Goal: Find specific page/section: Find specific page/section

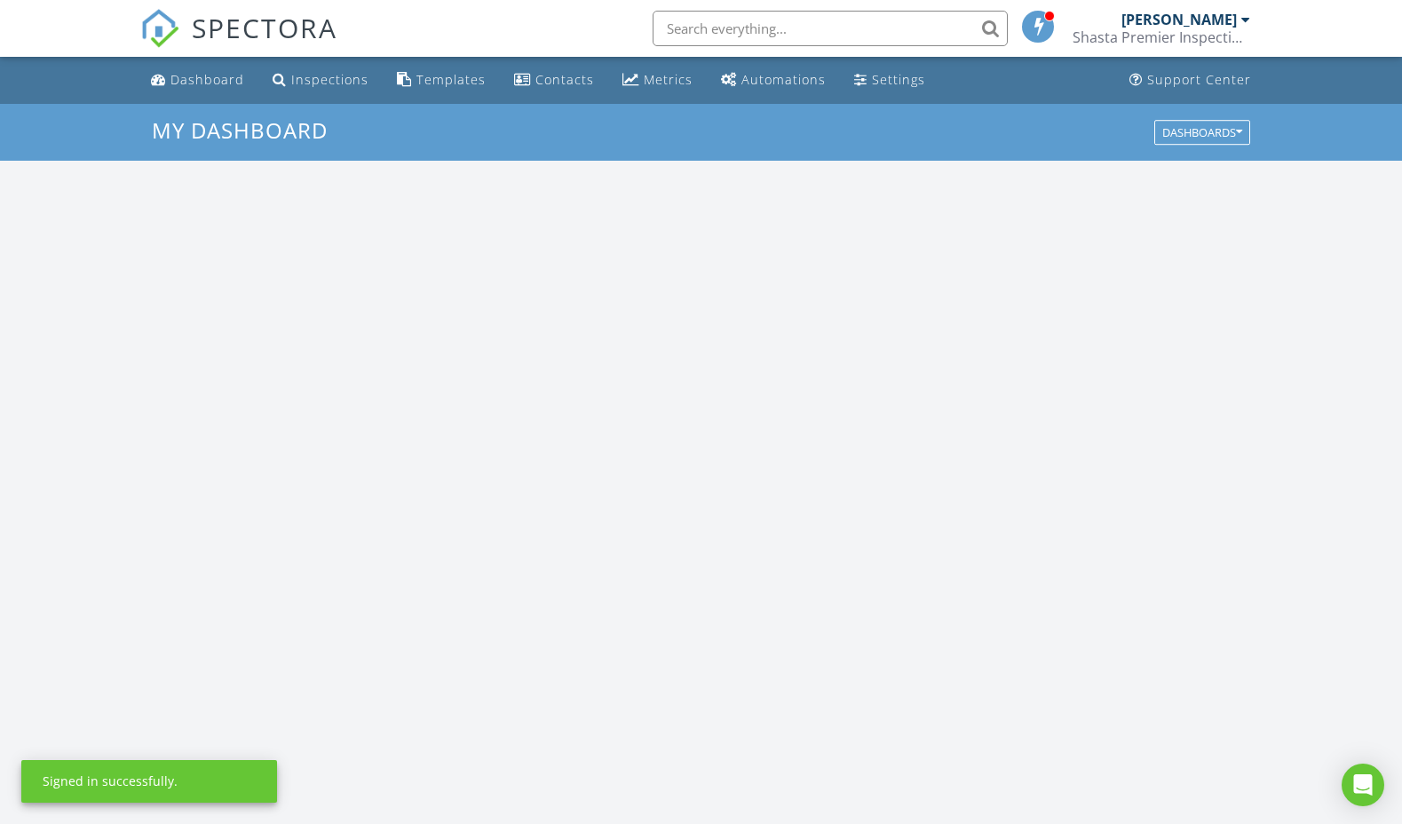
scroll to position [1617, 1403]
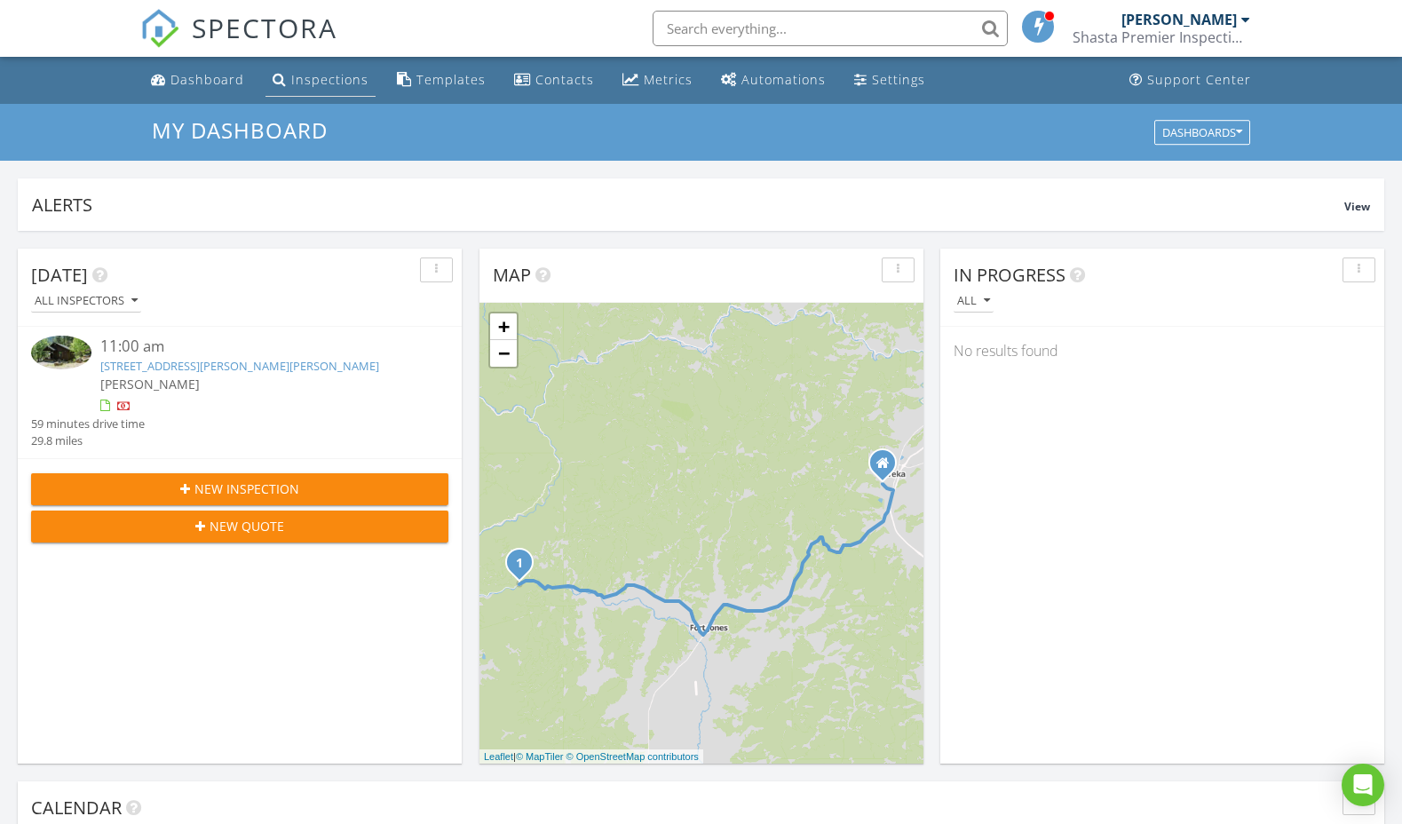
click at [299, 75] on div "Inspections" at bounding box center [329, 79] width 77 height 17
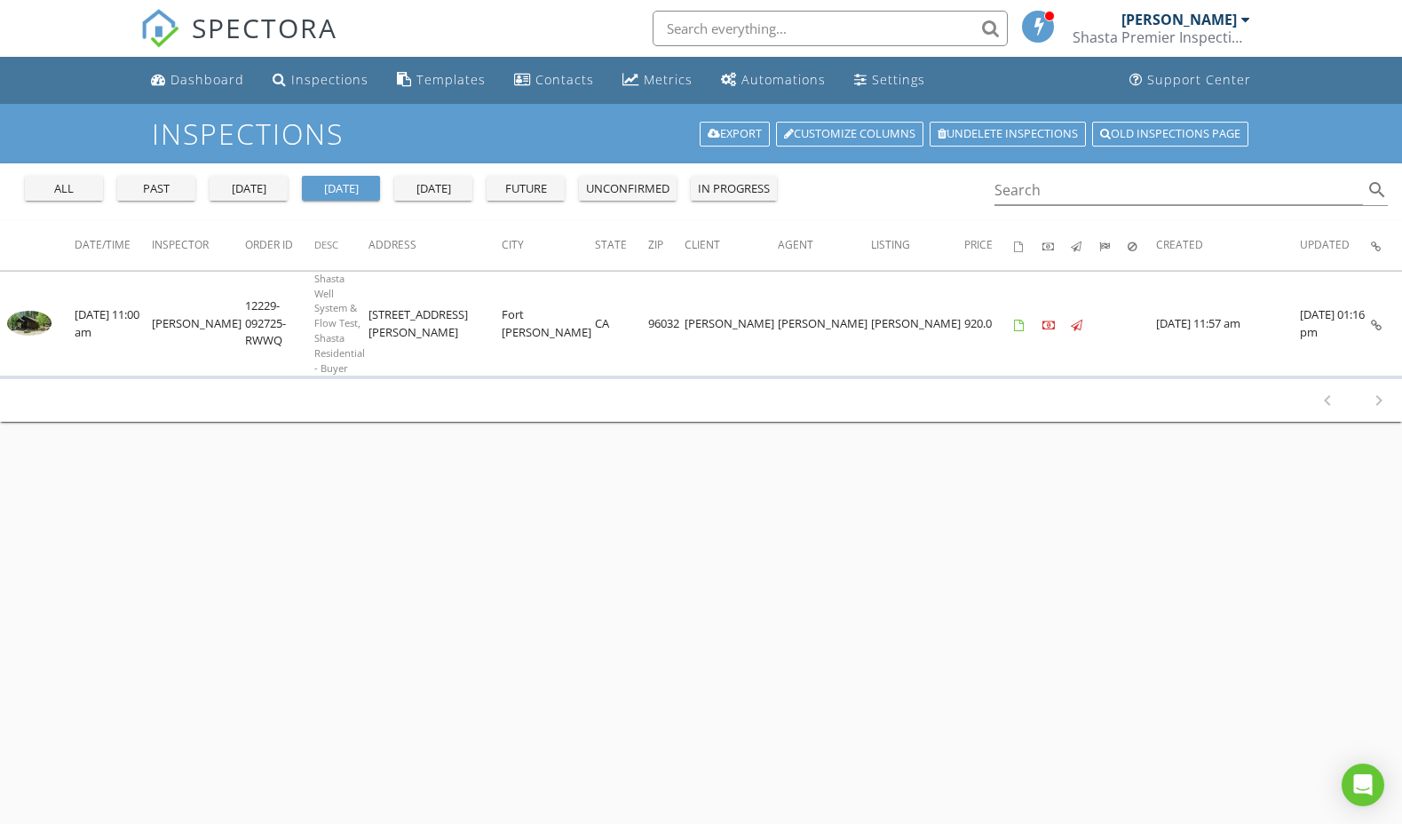
click at [139, 203] on div "all past [DATE] [DATE] [DATE] future unconfirmed in progress" at bounding box center [401, 184] width 766 height 43
click at [146, 193] on div "past" at bounding box center [156, 189] width 64 height 18
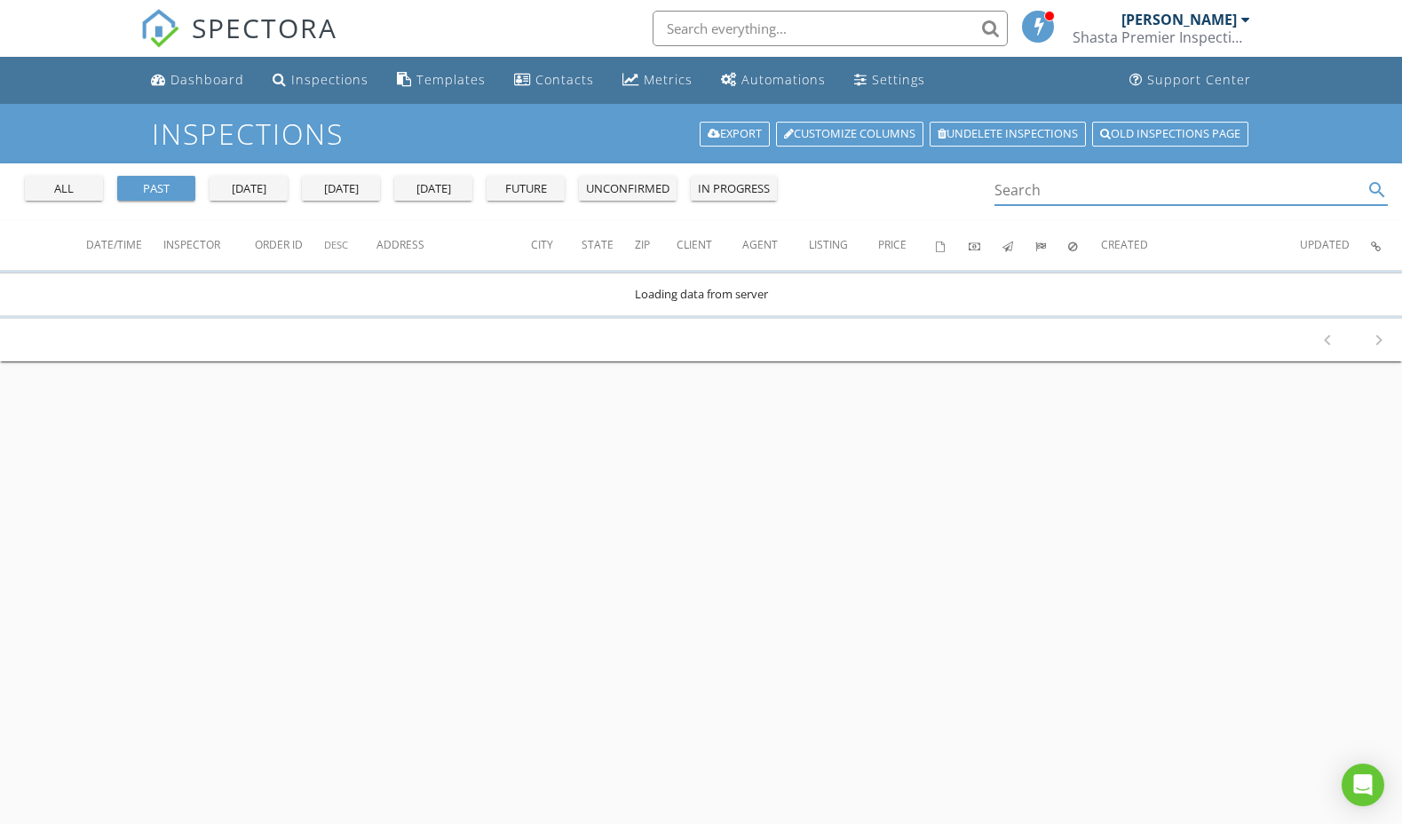
click at [1115, 193] on input "Search" at bounding box center [1178, 190] width 369 height 29
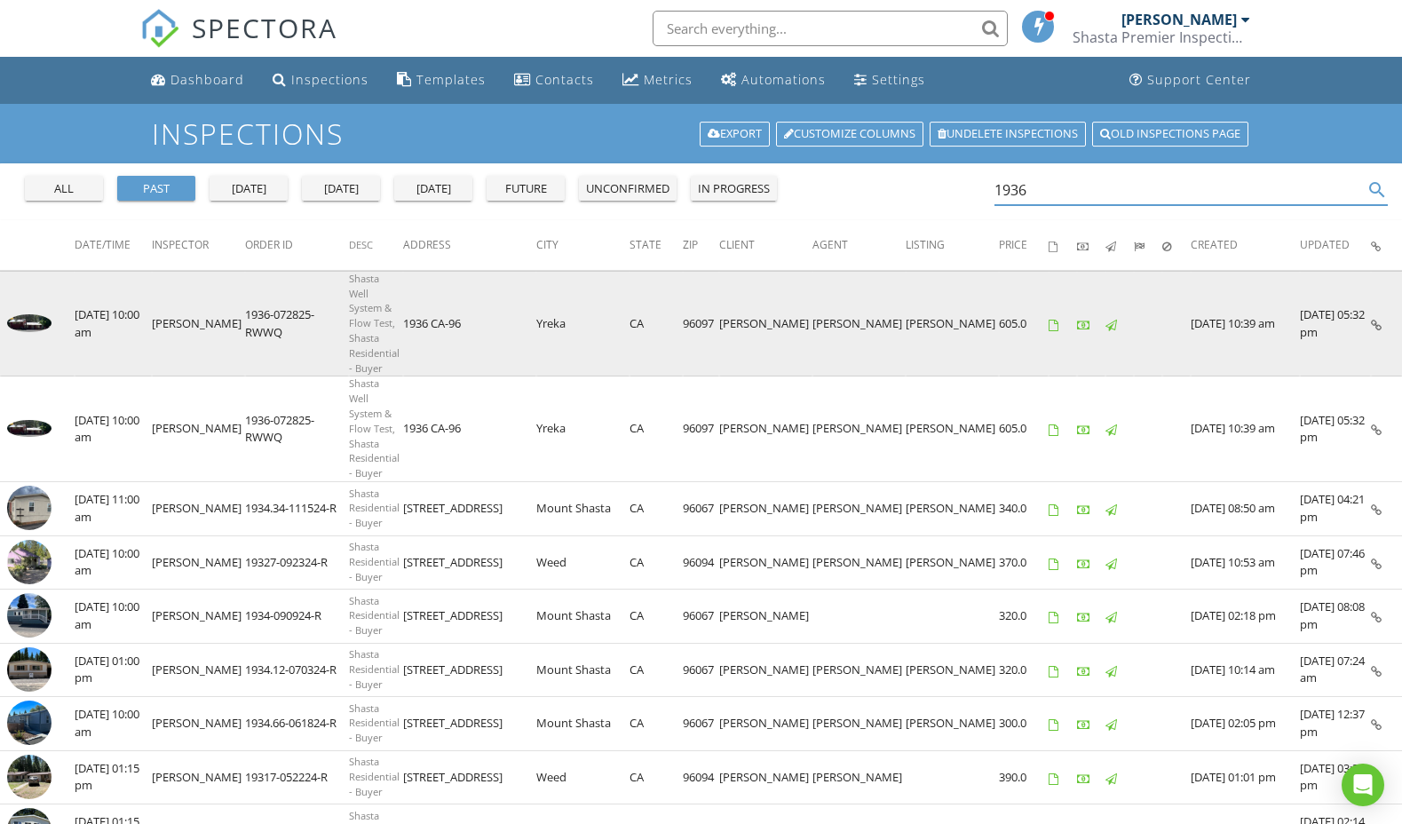
type input "1936"
click at [33, 314] on img at bounding box center [29, 323] width 44 height 18
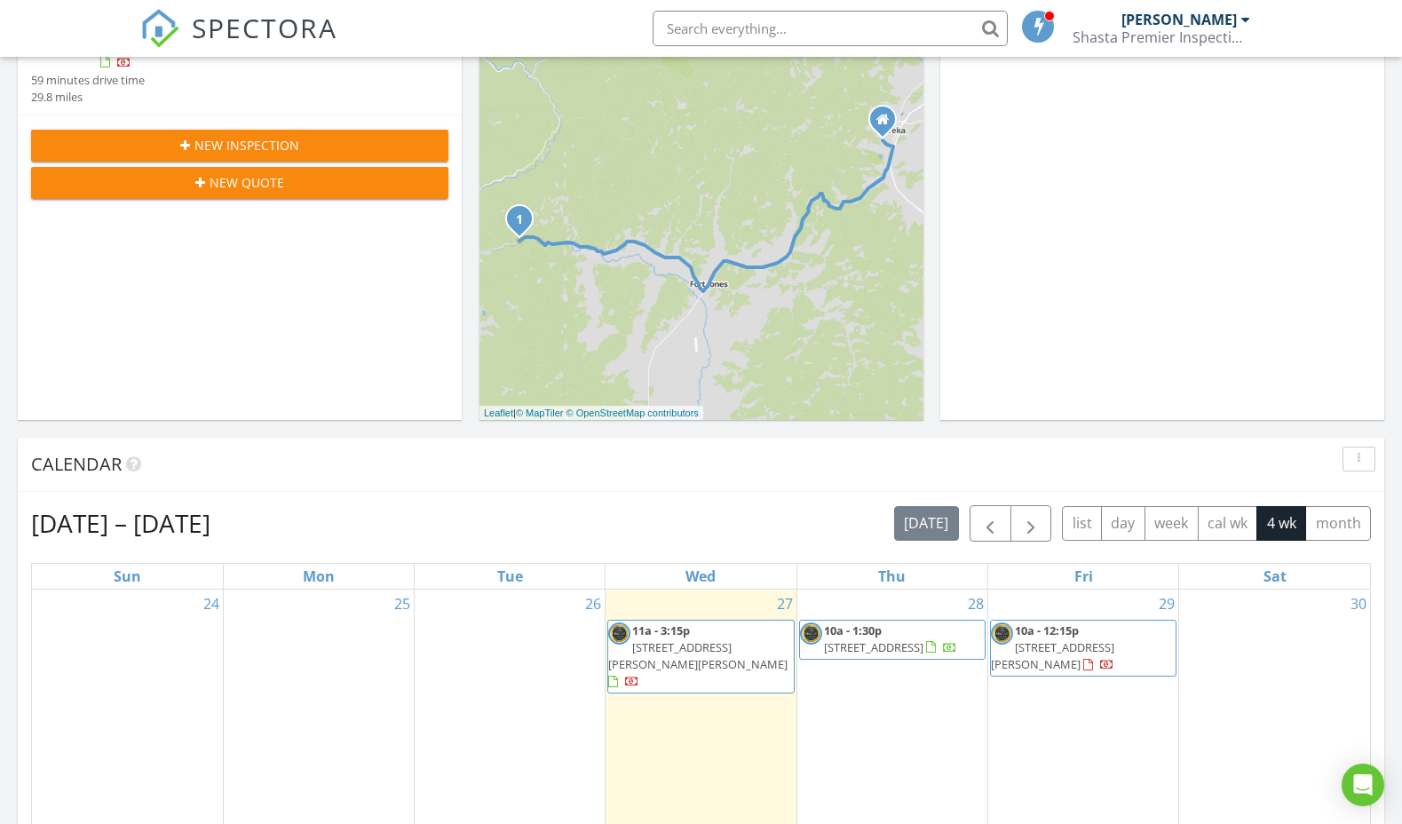
scroll to position [321, 0]
